Goal: Find specific fact

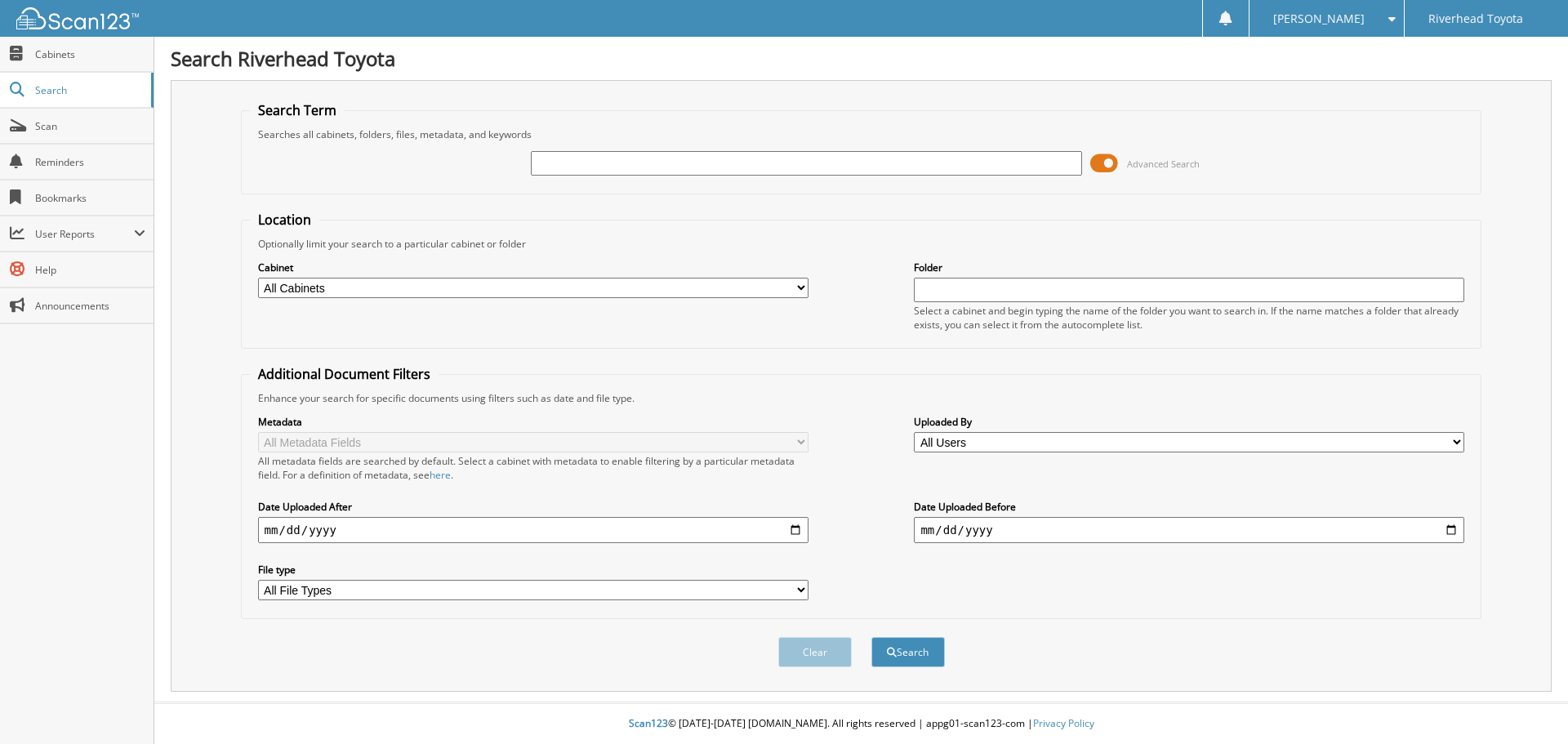
click at [604, 167] on input "text" at bounding box center [806, 163] width 551 height 24
type input "58385"
click at [872, 637] on button "Search" at bounding box center [909, 652] width 74 height 31
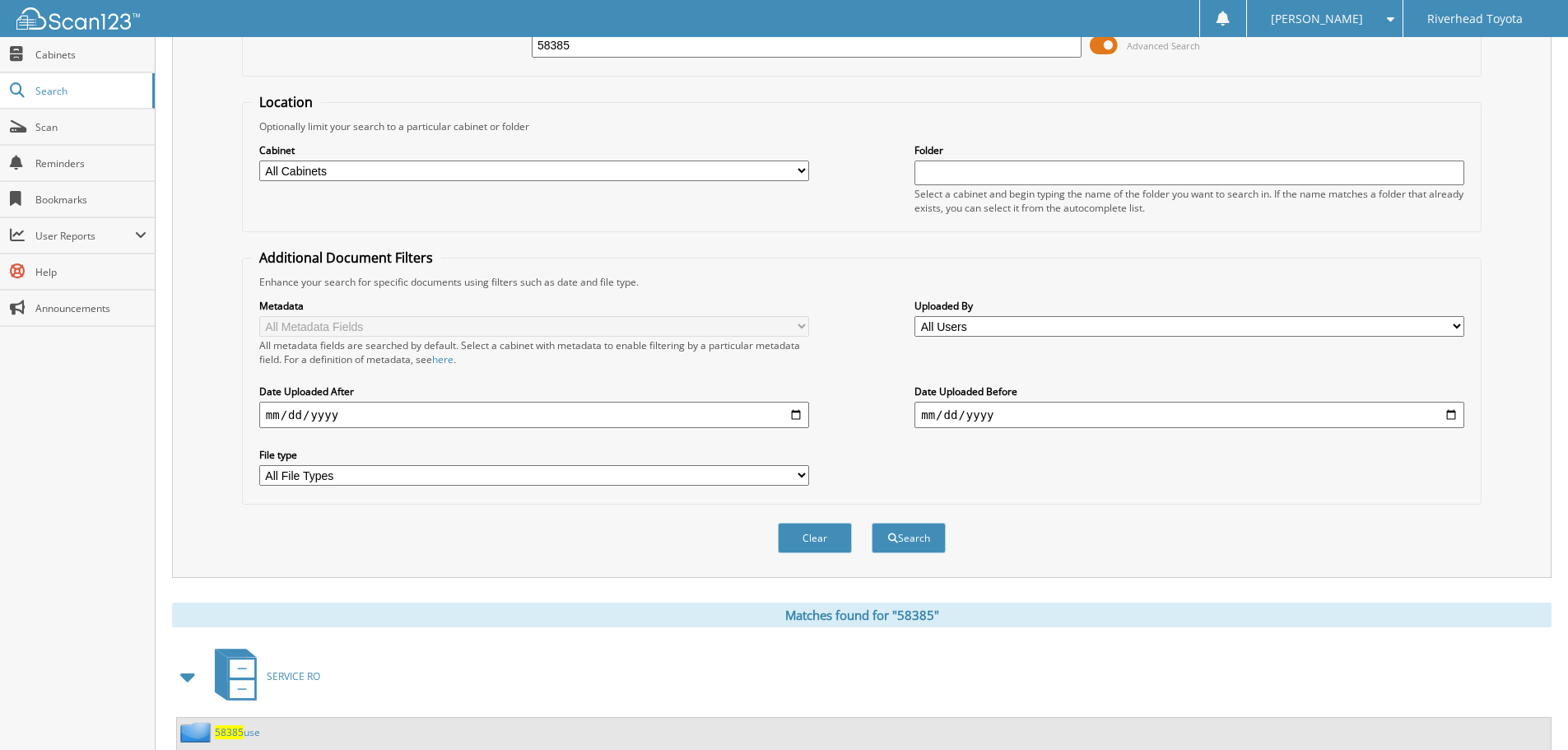
scroll to position [235, 0]
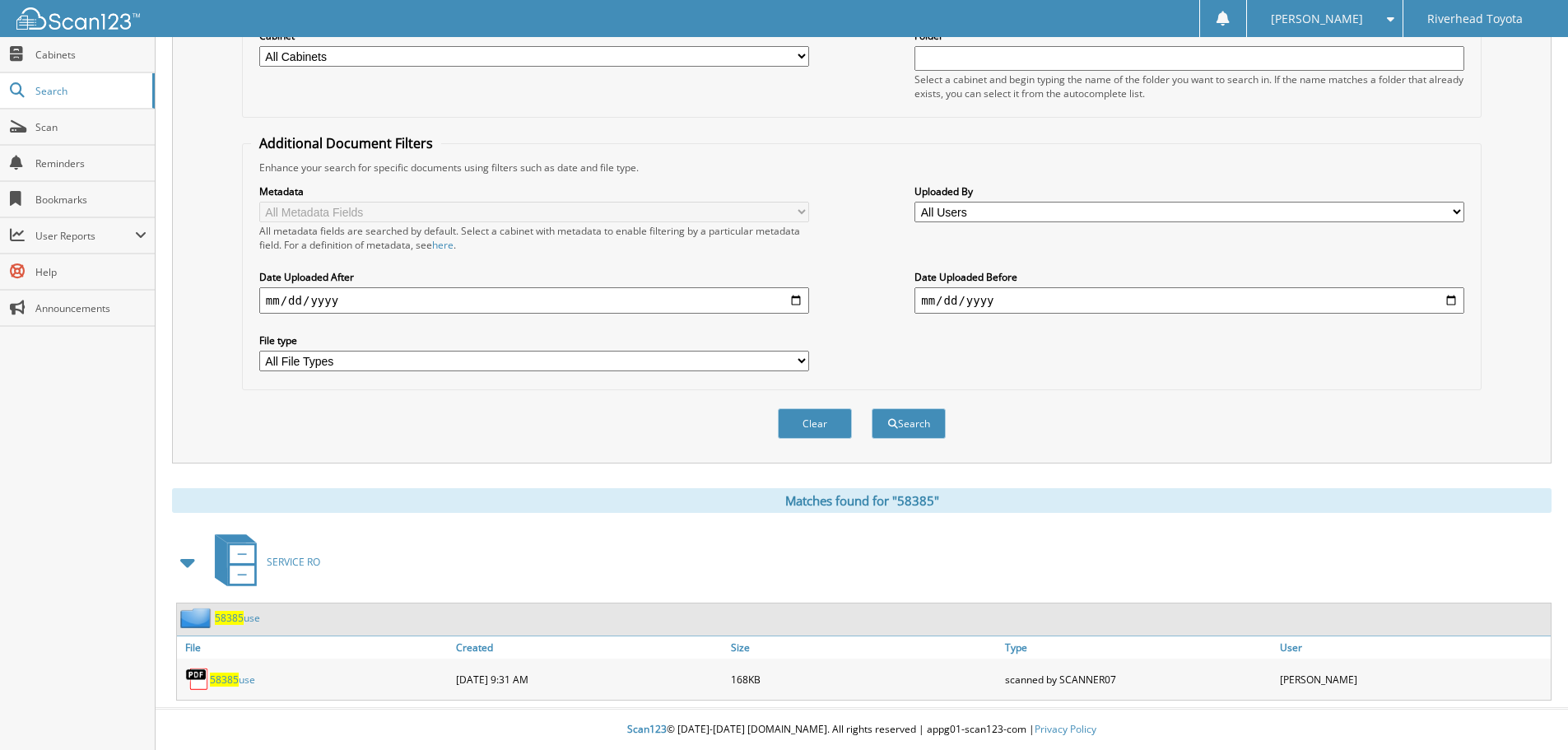
click at [249, 680] on link "58385 use" at bounding box center [233, 679] width 45 height 14
click at [1336, 407] on div "Clear Search" at bounding box center [861, 424] width 1239 height 67
